Goal: Task Accomplishment & Management: Use online tool/utility

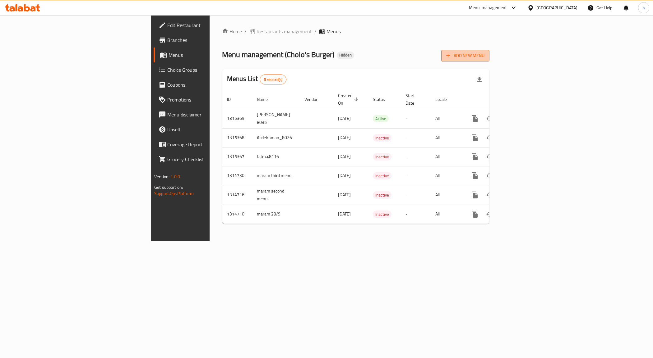
click at [489, 51] on button "Add New Menu" at bounding box center [465, 56] width 48 height 12
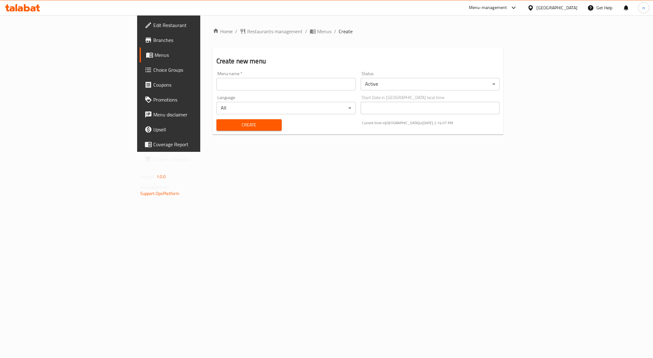
click at [216, 83] on input "text" at bounding box center [285, 84] width 139 height 12
type input "NOUR.8040"
click at [216, 130] on button "Create" at bounding box center [248, 125] width 65 height 12
click at [140, 61] on link "Menus" at bounding box center [193, 55] width 107 height 15
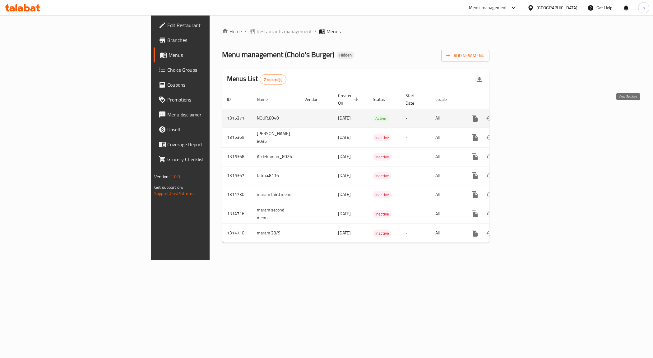
click at [523, 115] on icon "enhanced table" at bounding box center [519, 118] width 7 height 7
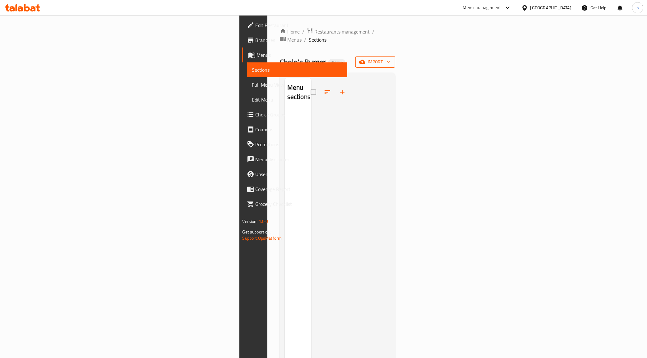
click at [390, 58] on span "import" at bounding box center [375, 62] width 30 height 8
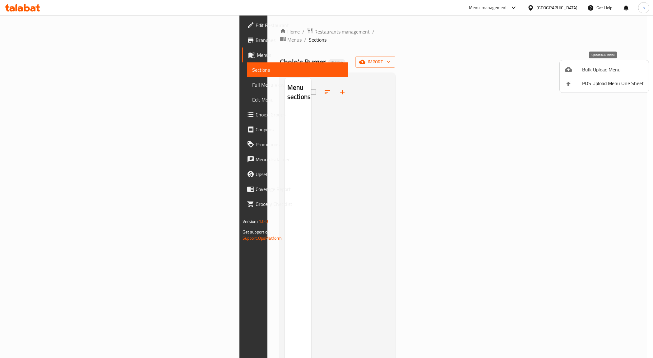
click at [607, 66] on span "Bulk Upload Menu" at bounding box center [613, 69] width 62 height 7
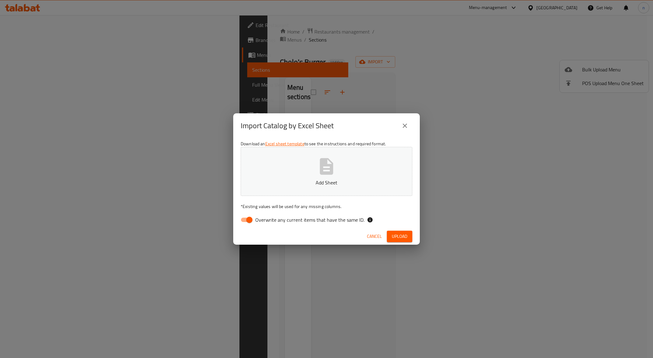
click at [318, 176] on icon "button" at bounding box center [327, 167] width 20 height 20
click at [404, 238] on span "Upload" at bounding box center [400, 237] width 16 height 8
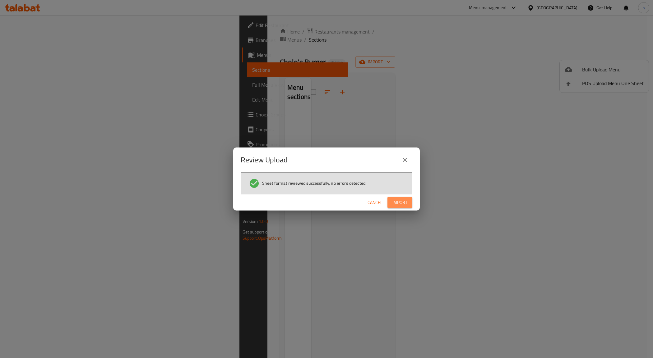
click at [400, 203] on span "Import" at bounding box center [399, 203] width 15 height 8
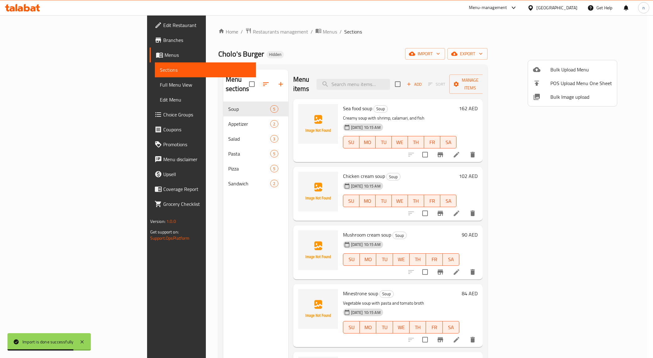
click at [36, 86] on div at bounding box center [326, 179] width 653 height 358
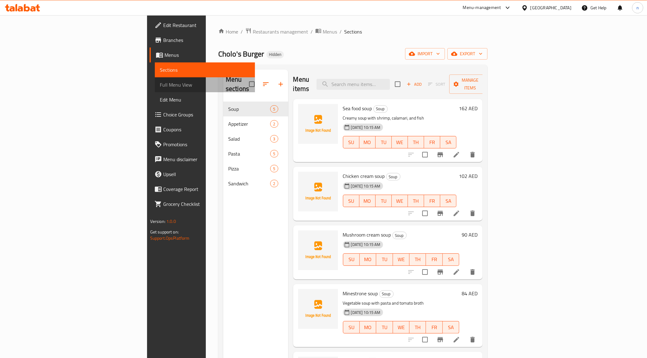
click at [160, 87] on span "Full Menu View" at bounding box center [205, 84] width 90 height 7
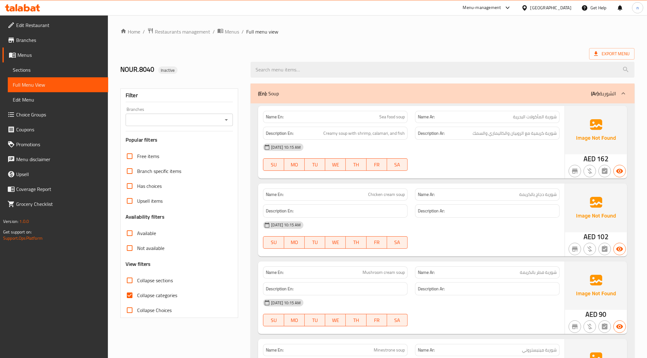
click at [133, 296] on input "Collapse categories" at bounding box center [129, 295] width 15 height 15
checkbox input "false"
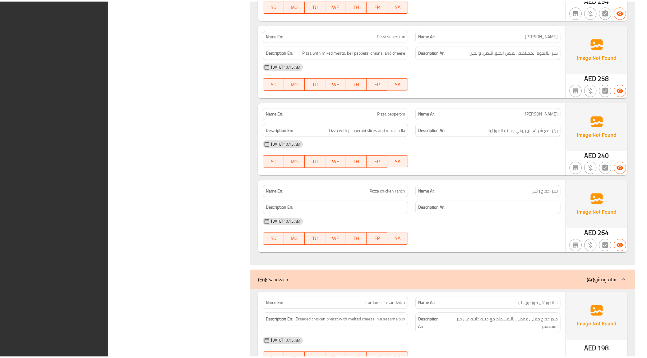
scroll to position [1894, 0]
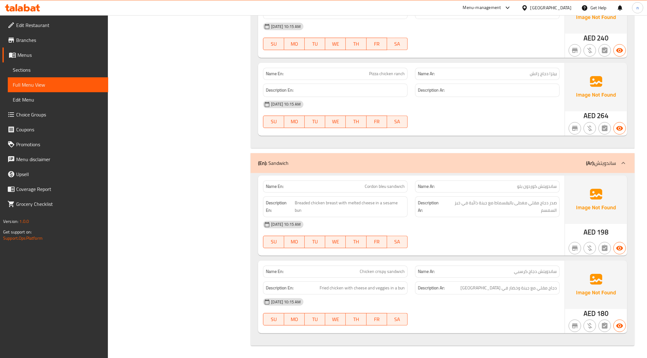
click at [76, 96] on span "Edit Menu" at bounding box center [58, 99] width 90 height 7
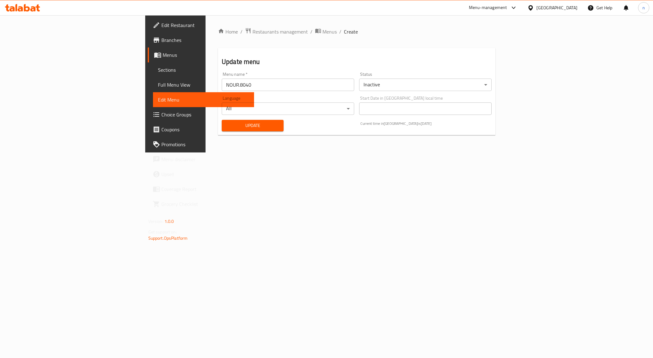
click at [158, 87] on span "Full Menu View" at bounding box center [203, 84] width 91 height 7
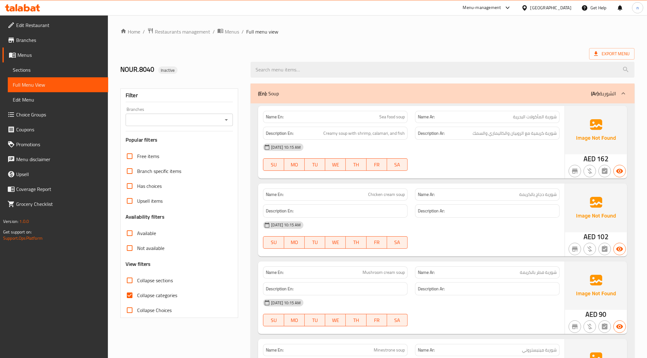
click at [138, 297] on span "Collapse categories" at bounding box center [157, 295] width 40 height 7
click at [127, 296] on input "Collapse categories" at bounding box center [129, 295] width 15 height 15
checkbox input "false"
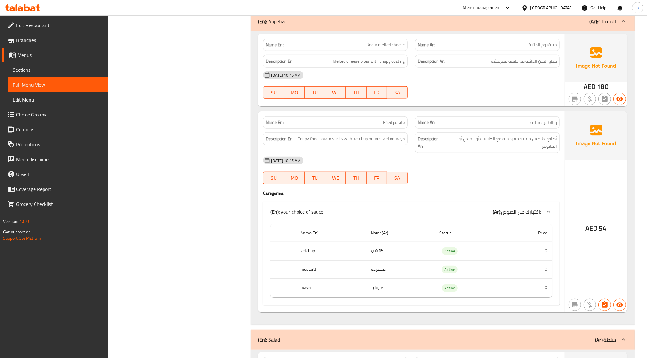
scroll to position [505, 0]
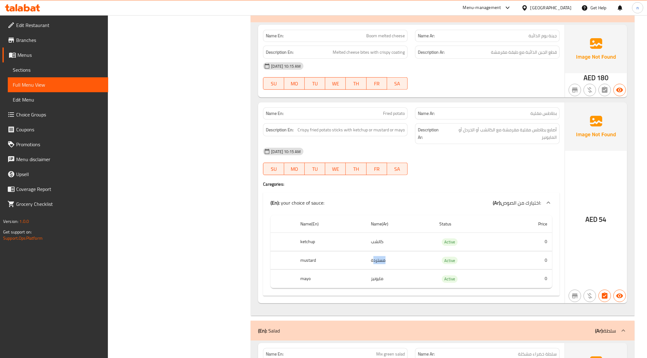
drag, startPoint x: 374, startPoint y: 260, endPoint x: 385, endPoint y: 261, distance: 10.6
click at [385, 261] on td "مستردة" at bounding box center [400, 261] width 68 height 18
click at [386, 261] on td "مستردة" at bounding box center [400, 261] width 68 height 18
drag, startPoint x: 369, startPoint y: 264, endPoint x: 396, endPoint y: 260, distance: 27.8
click at [394, 260] on td "مستردة" at bounding box center [400, 261] width 68 height 18
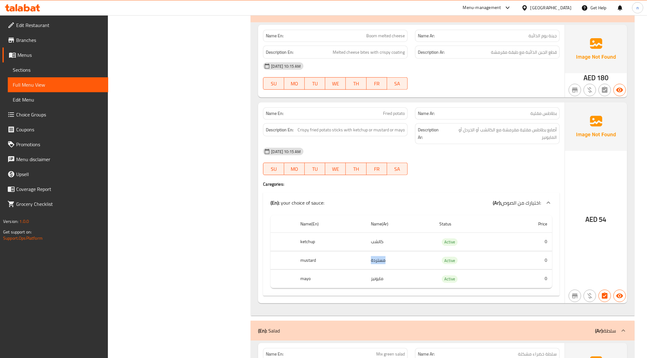
click at [397, 260] on td "مستردة" at bounding box center [400, 261] width 68 height 18
click at [391, 261] on td "مستردة" at bounding box center [400, 261] width 68 height 18
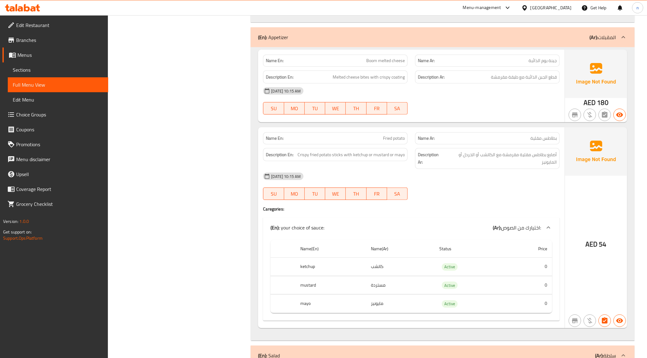
scroll to position [466, 0]
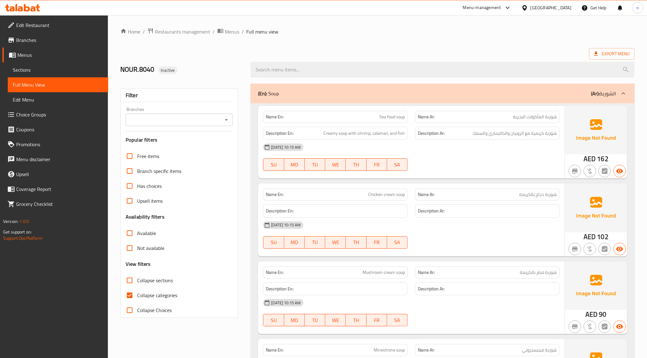
click at [20, 72] on span "Sections" at bounding box center [58, 69] width 90 height 7
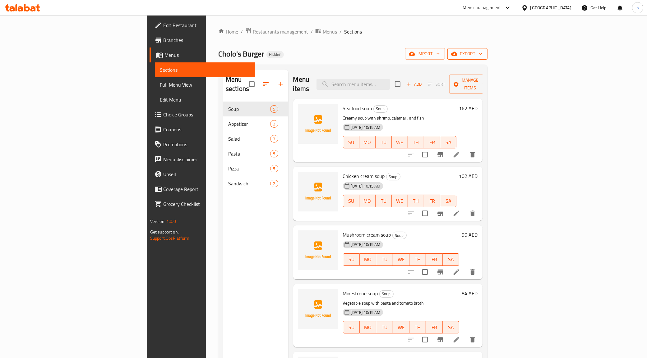
click at [483, 50] on span "export" at bounding box center [467, 54] width 30 height 8
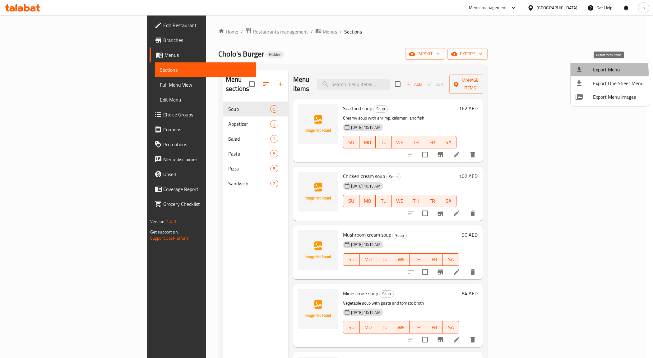
click at [599, 72] on span "Export Menu" at bounding box center [618, 69] width 51 height 7
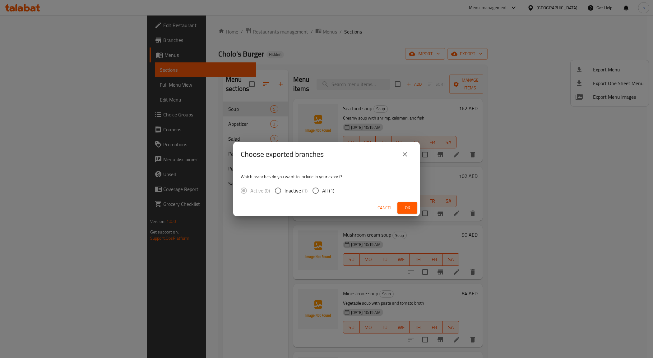
drag, startPoint x: 536, startPoint y: 204, endPoint x: 575, endPoint y: 208, distance: 39.1
click at [561, 222] on div "Choose exported branches Which branches do you want to include in your export? …" at bounding box center [326, 179] width 653 height 358
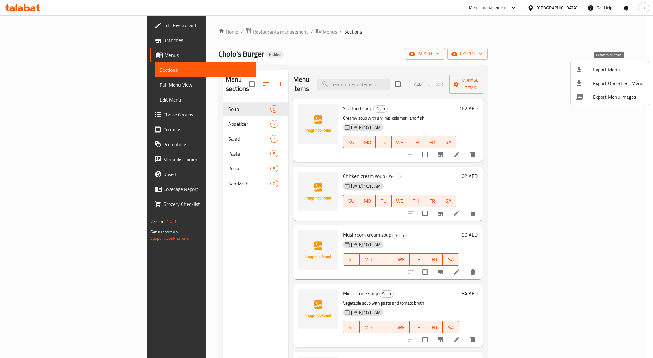
click at [591, 69] on div at bounding box center [584, 69] width 17 height 7
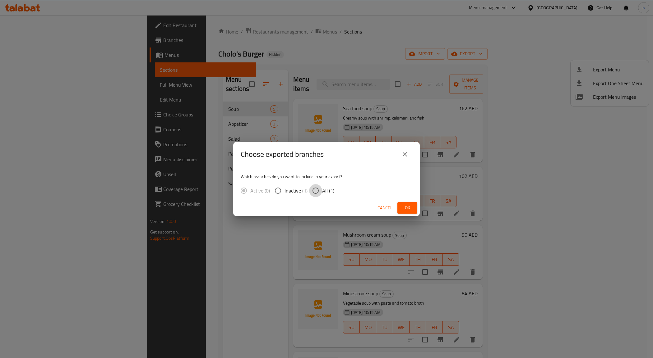
click at [315, 190] on input "All (1)" at bounding box center [315, 190] width 13 height 13
radio input "true"
click at [406, 204] on span "Ok" at bounding box center [407, 208] width 10 height 8
